Goal: Transaction & Acquisition: Purchase product/service

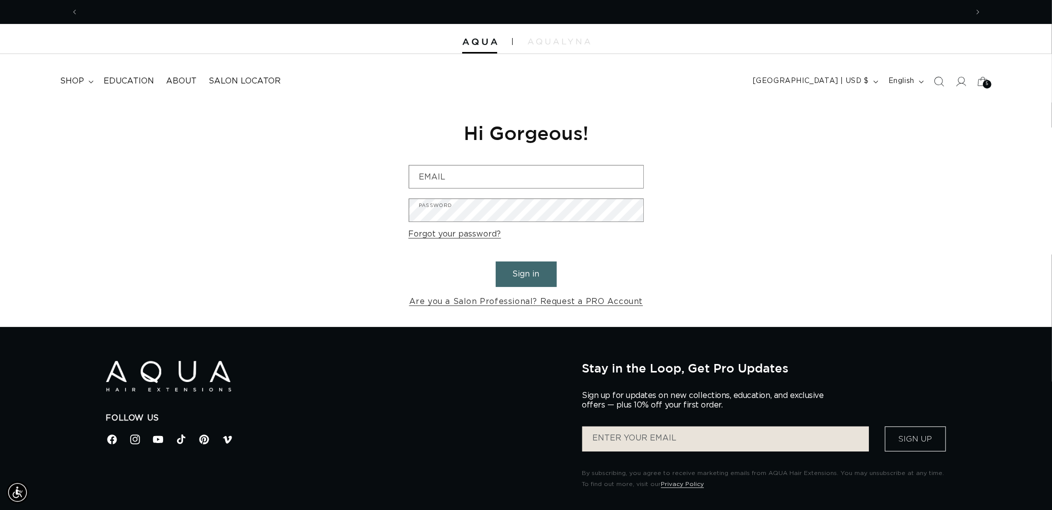
scroll to position [0, 889]
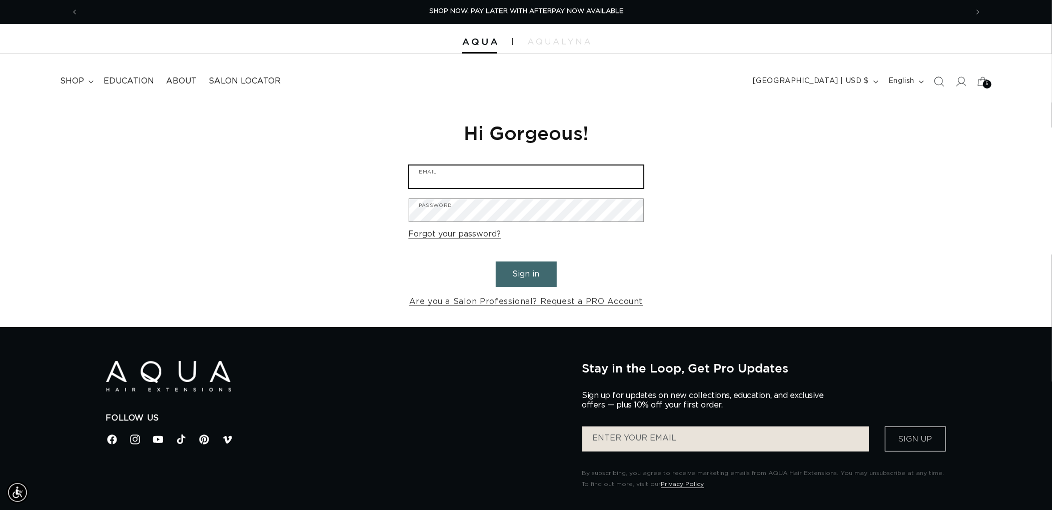
type input "graphics@pabeauty.com"
click at [526, 275] on button "Sign in" at bounding box center [526, 275] width 61 height 26
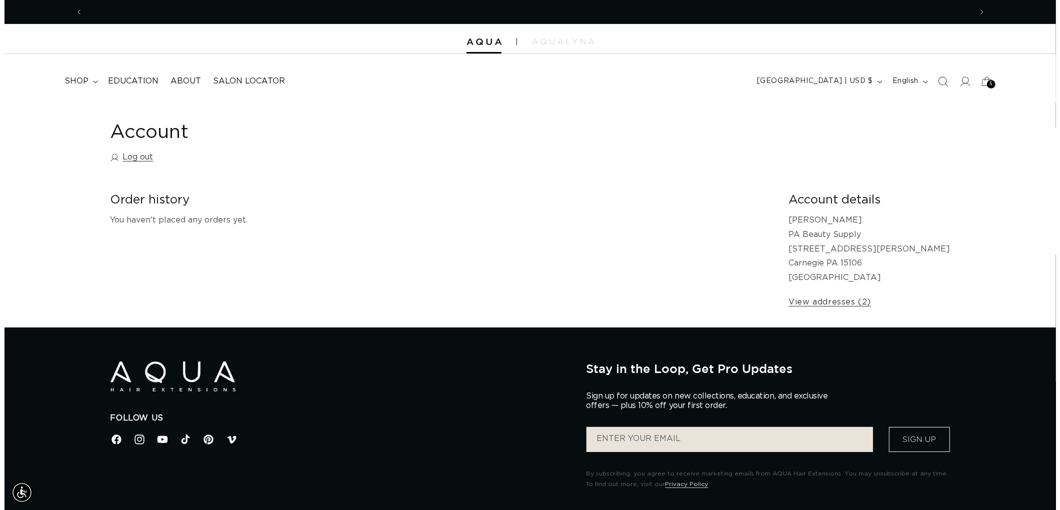
scroll to position [0, 1778]
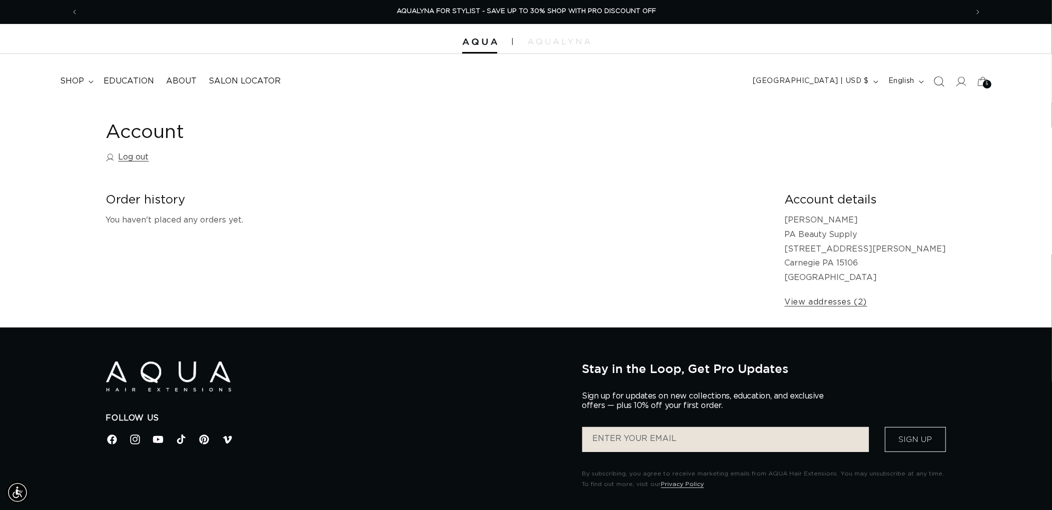
click at [934, 83] on icon "Search" at bounding box center [938, 81] width 11 height 11
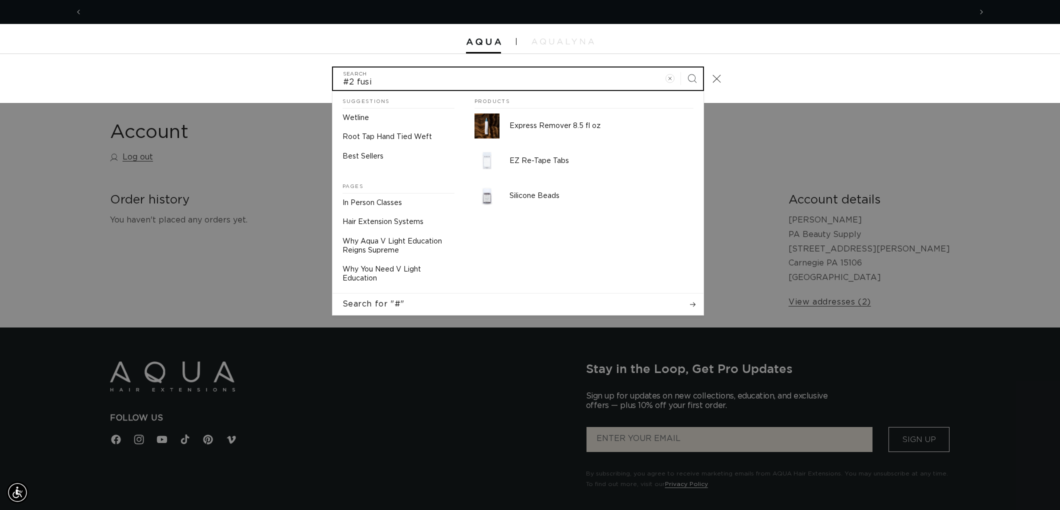
scroll to position [0, 889]
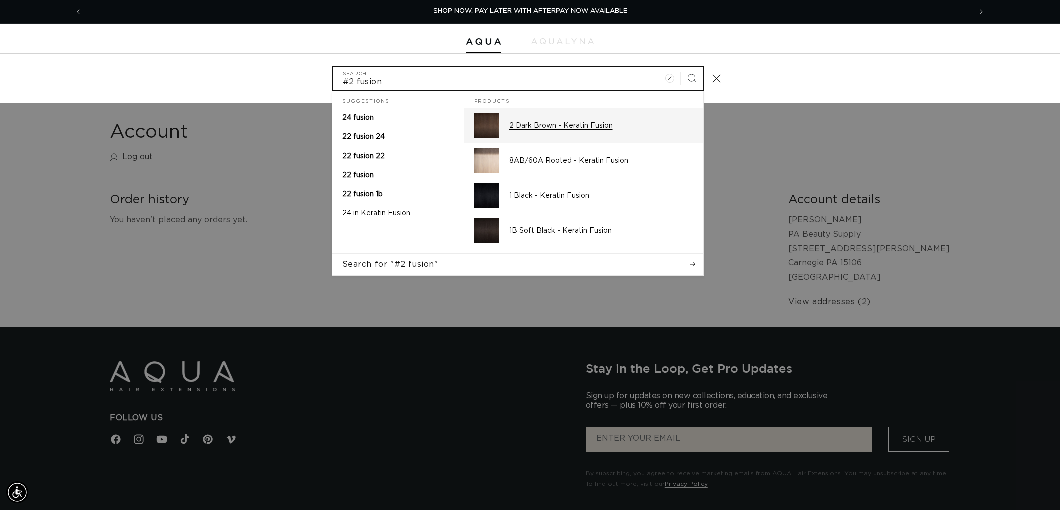
type input "#2 fusion"
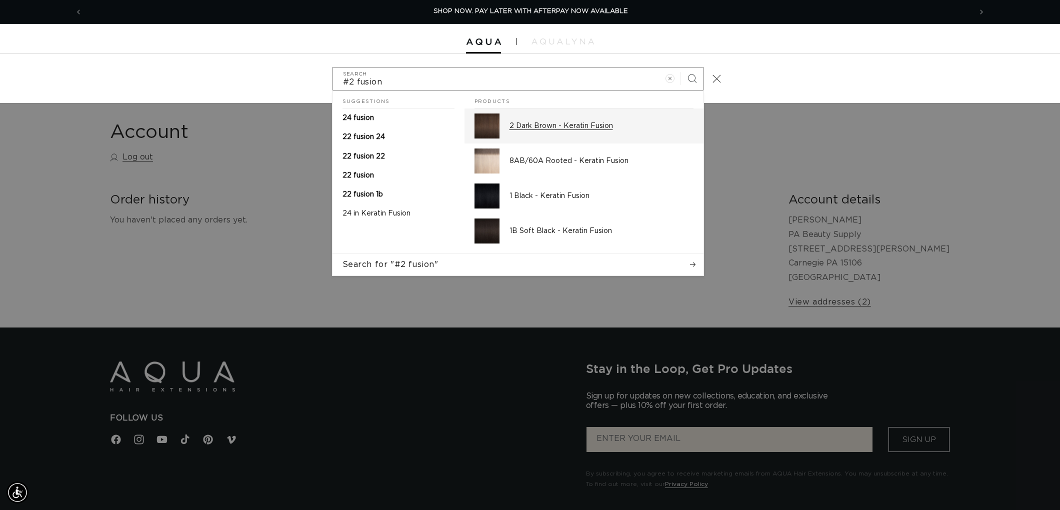
click at [615, 116] on div "2 Dark Brown - Keratin Fusion" at bounding box center [602, 126] width 184 height 25
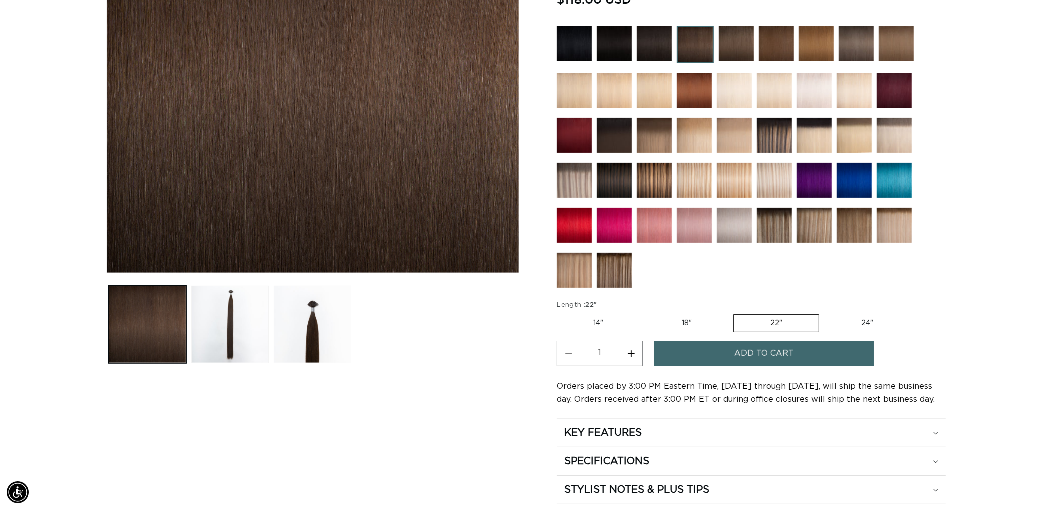
scroll to position [0, 1778]
click at [780, 232] on img at bounding box center [774, 225] width 35 height 35
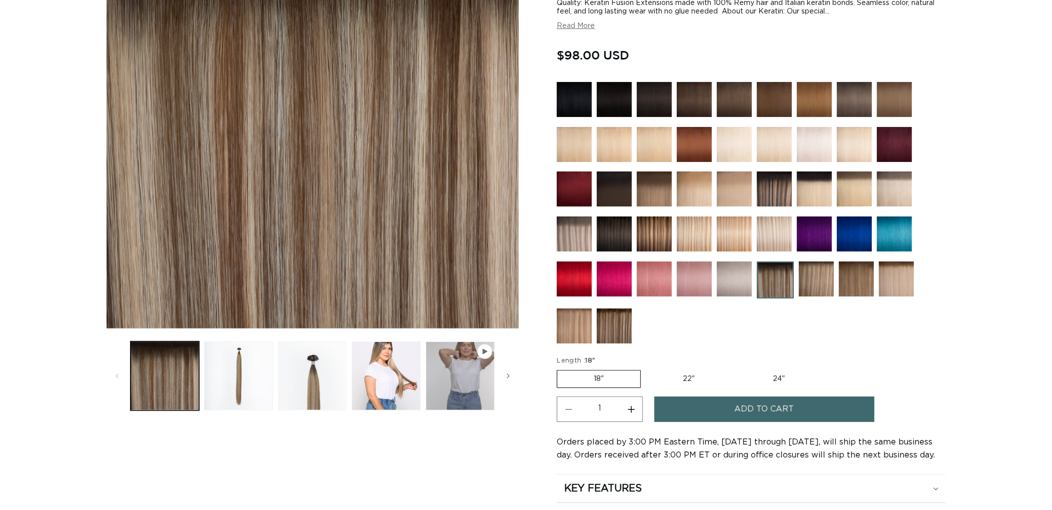
click at [623, 325] on img at bounding box center [614, 326] width 35 height 35
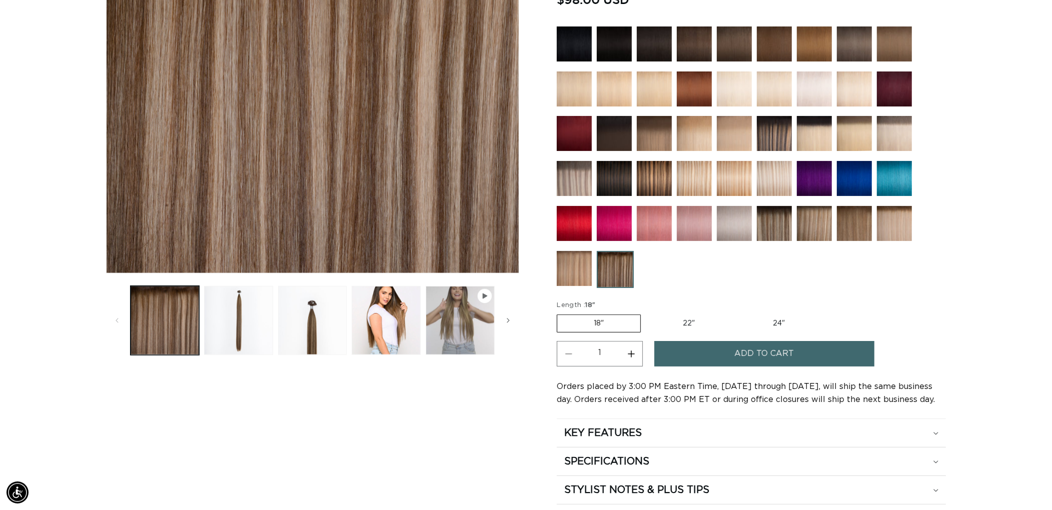
scroll to position [0, 1778]
